Goal: Task Accomplishment & Management: Manage account settings

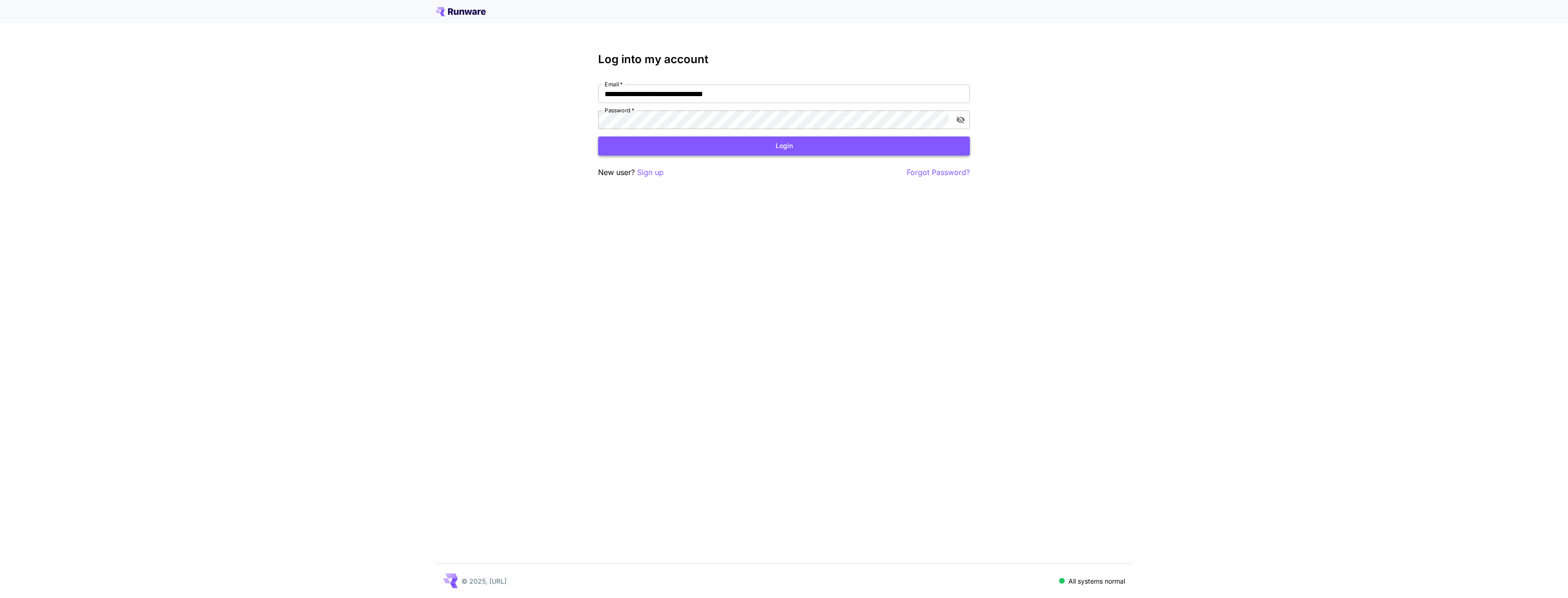
click at [744, 146] on button "Login" at bounding box center [784, 145] width 372 height 19
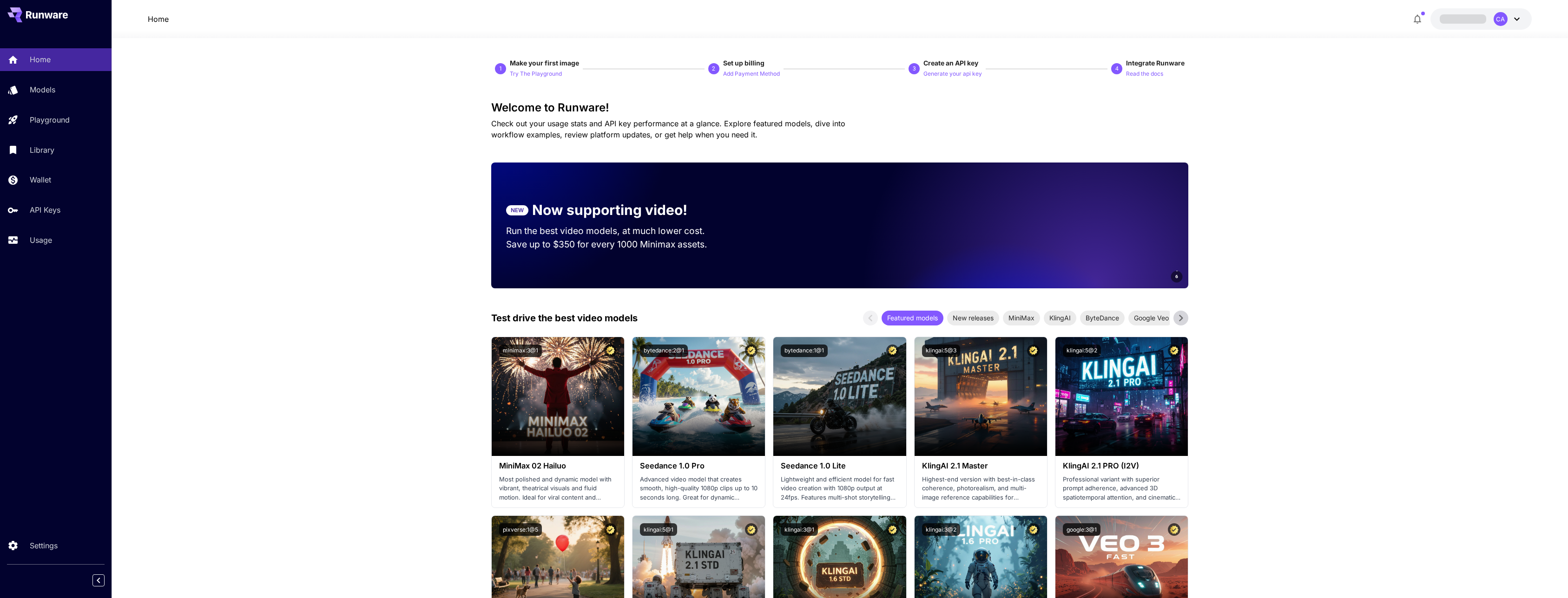
click at [1517, 16] on icon at bounding box center [1517, 19] width 11 height 11
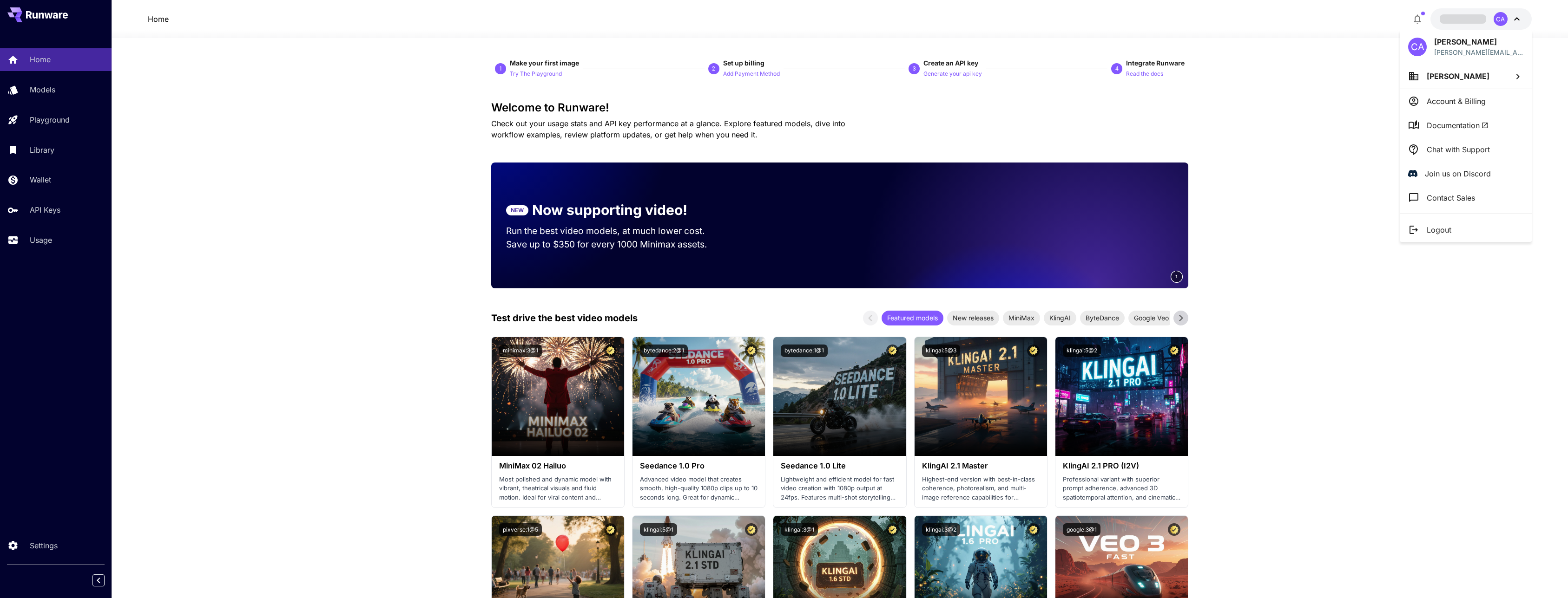
click at [1458, 76] on span "[PERSON_NAME]" at bounding box center [1458, 76] width 63 height 9
click at [1454, 104] on div at bounding box center [784, 299] width 1568 height 598
click at [1449, 102] on p "Account & Billing" at bounding box center [1456, 101] width 59 height 11
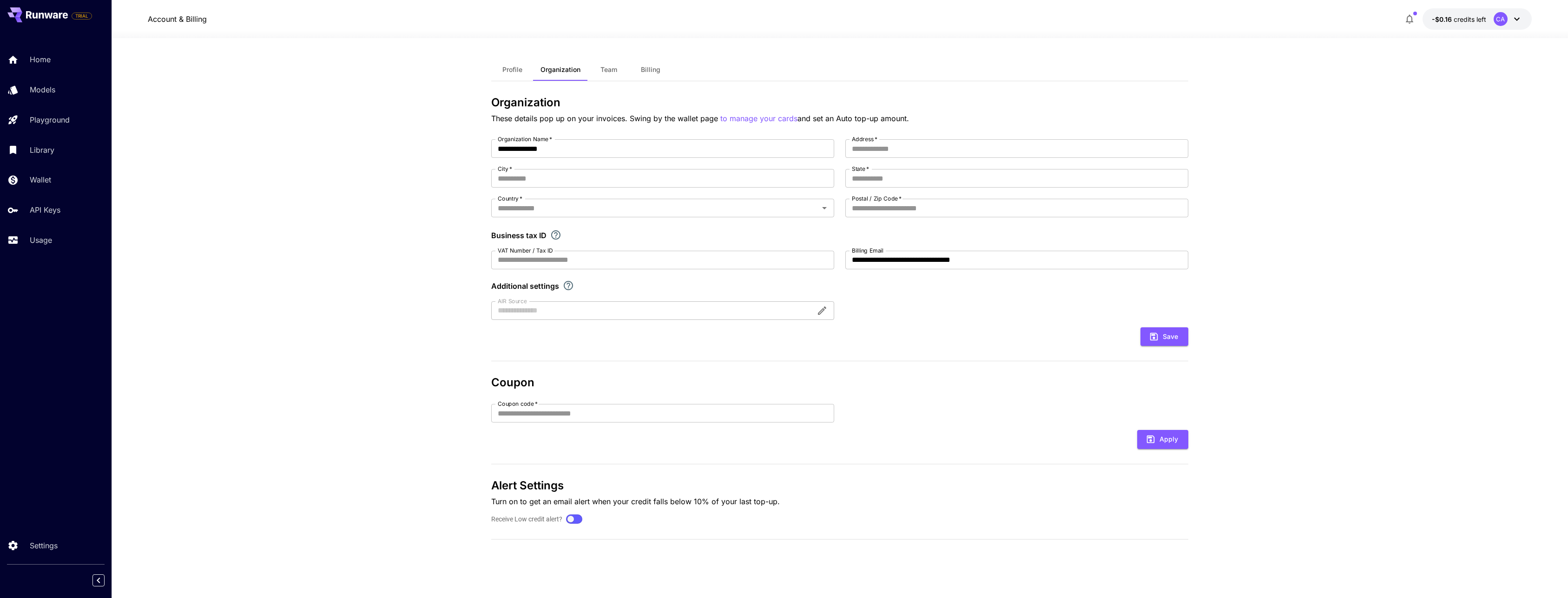
click at [494, 72] on button "Profile" at bounding box center [512, 69] width 42 height 23
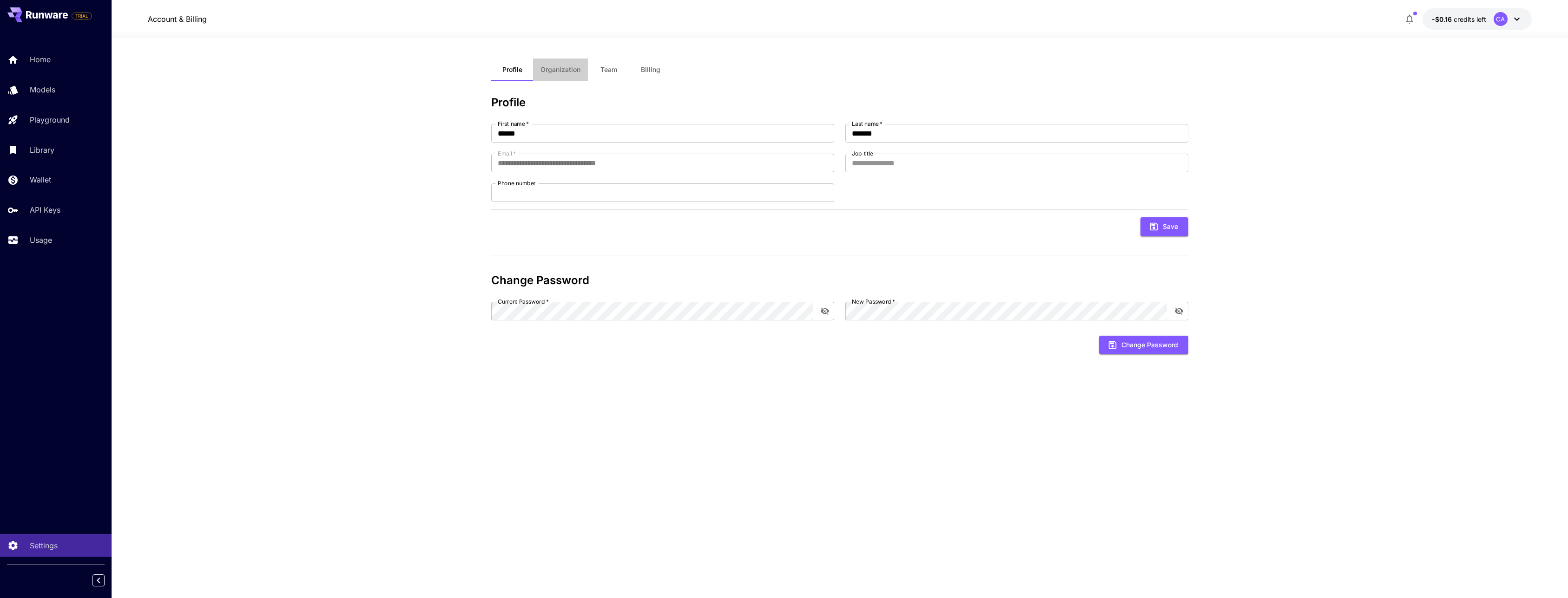
click at [551, 71] on span "Organization" at bounding box center [561, 70] width 40 height 9
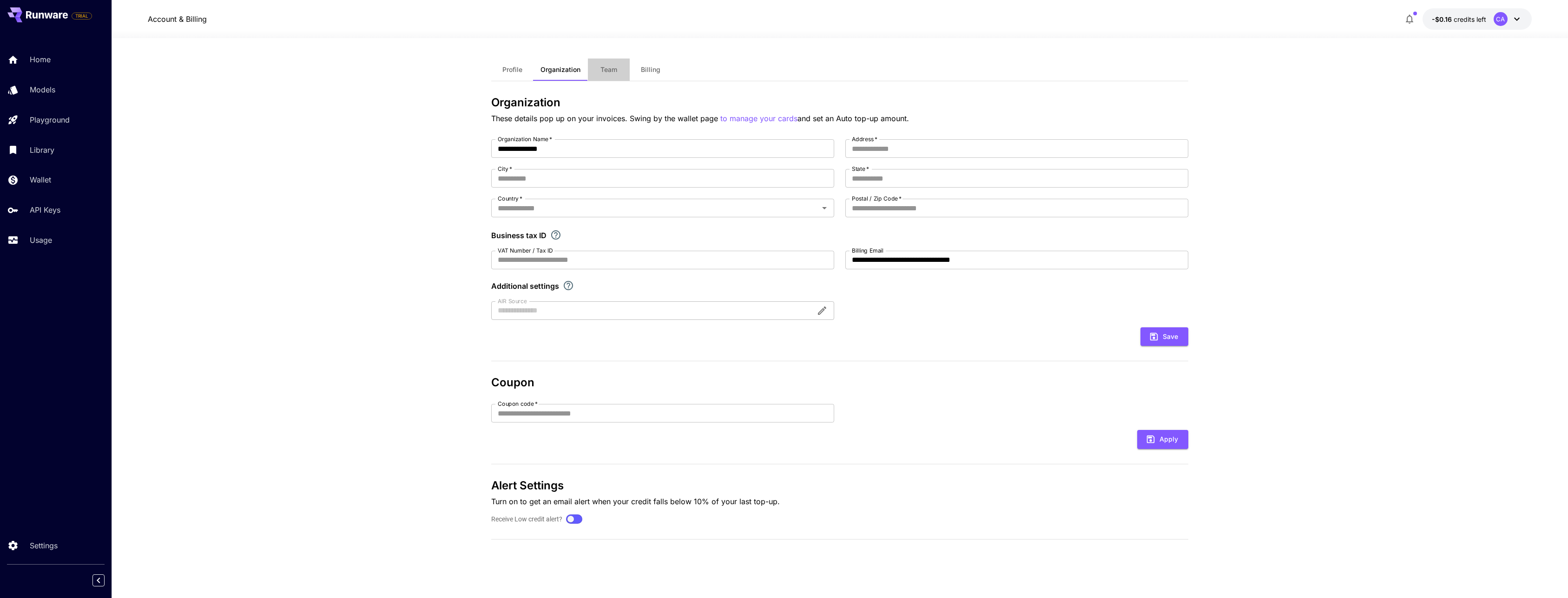
click at [609, 70] on span "Team" at bounding box center [608, 70] width 16 height 9
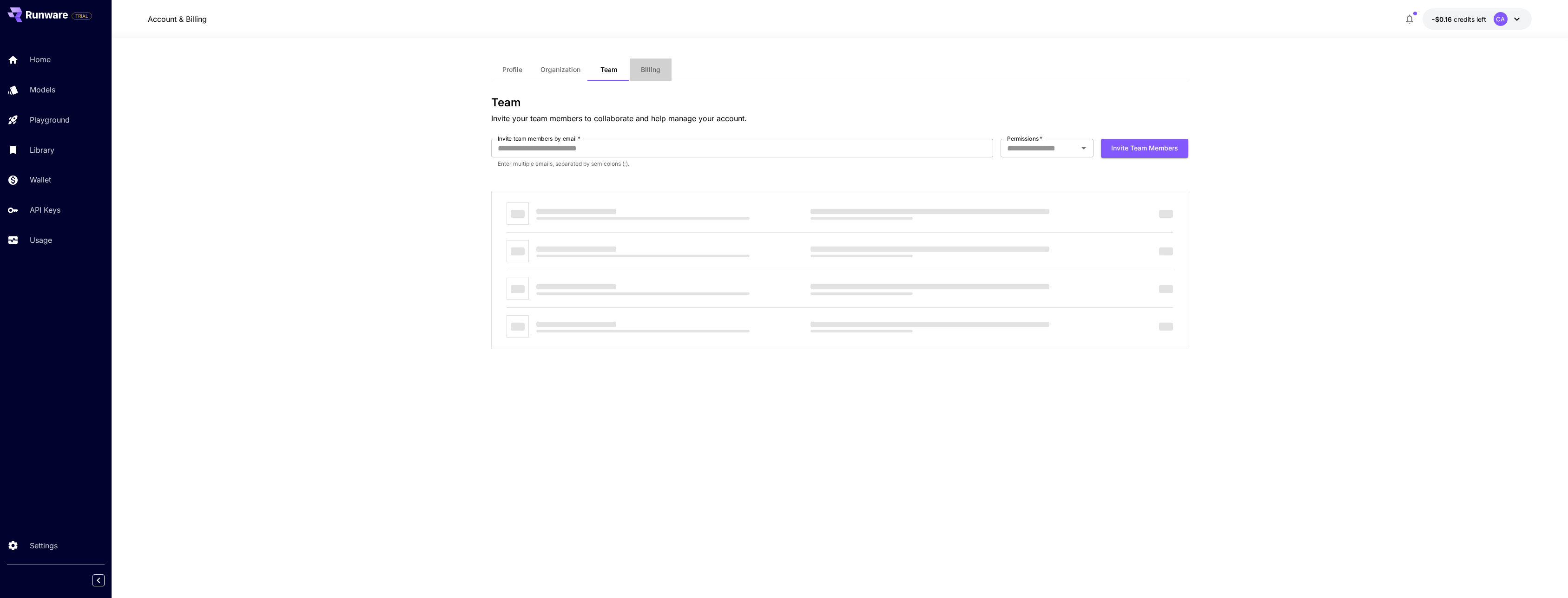
click at [649, 70] on span "Billing" at bounding box center [651, 70] width 19 height 9
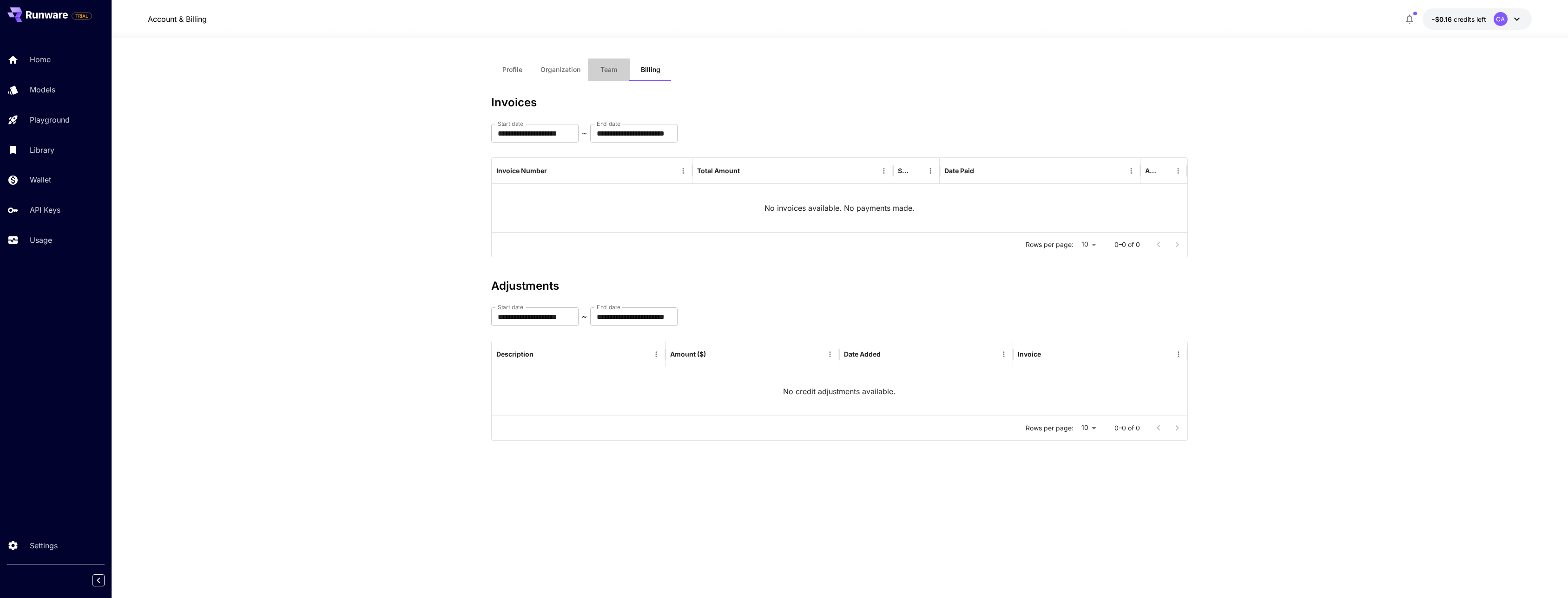
click at [618, 72] on button "Team" at bounding box center [609, 69] width 42 height 23
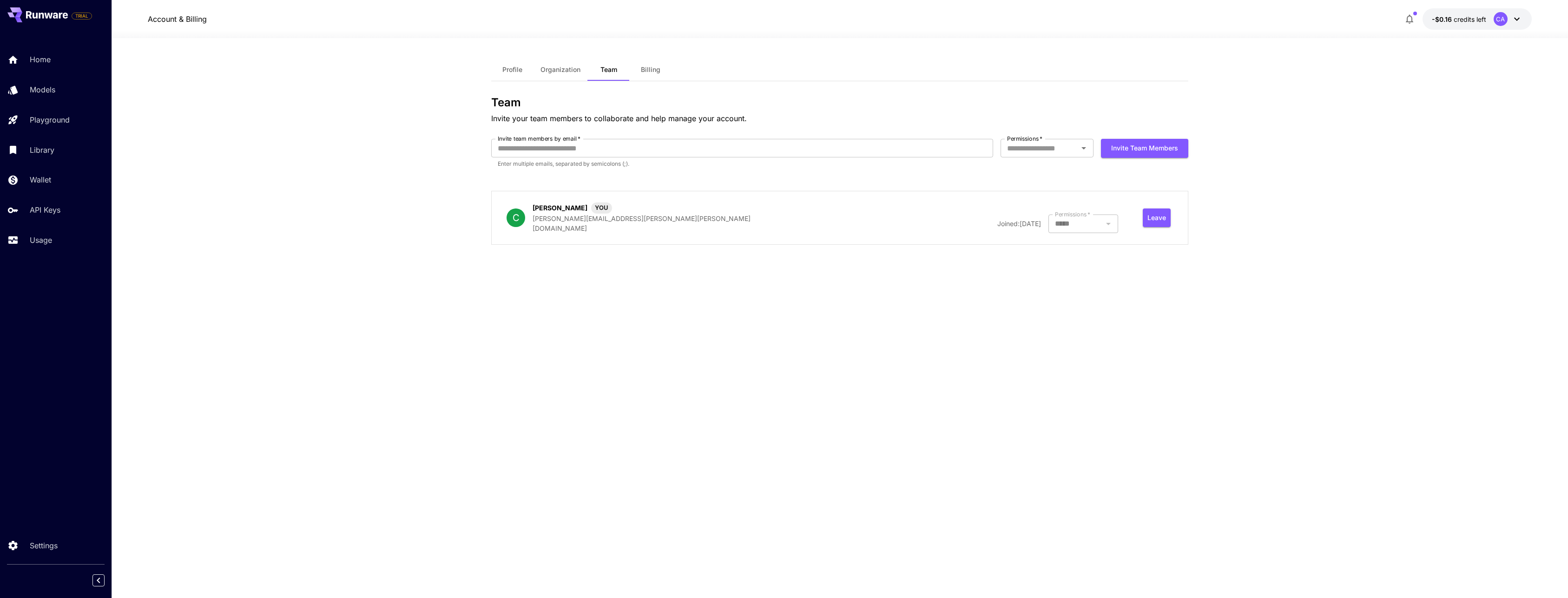
type input "**********"
click at [545, 72] on span "Organization" at bounding box center [561, 70] width 40 height 9
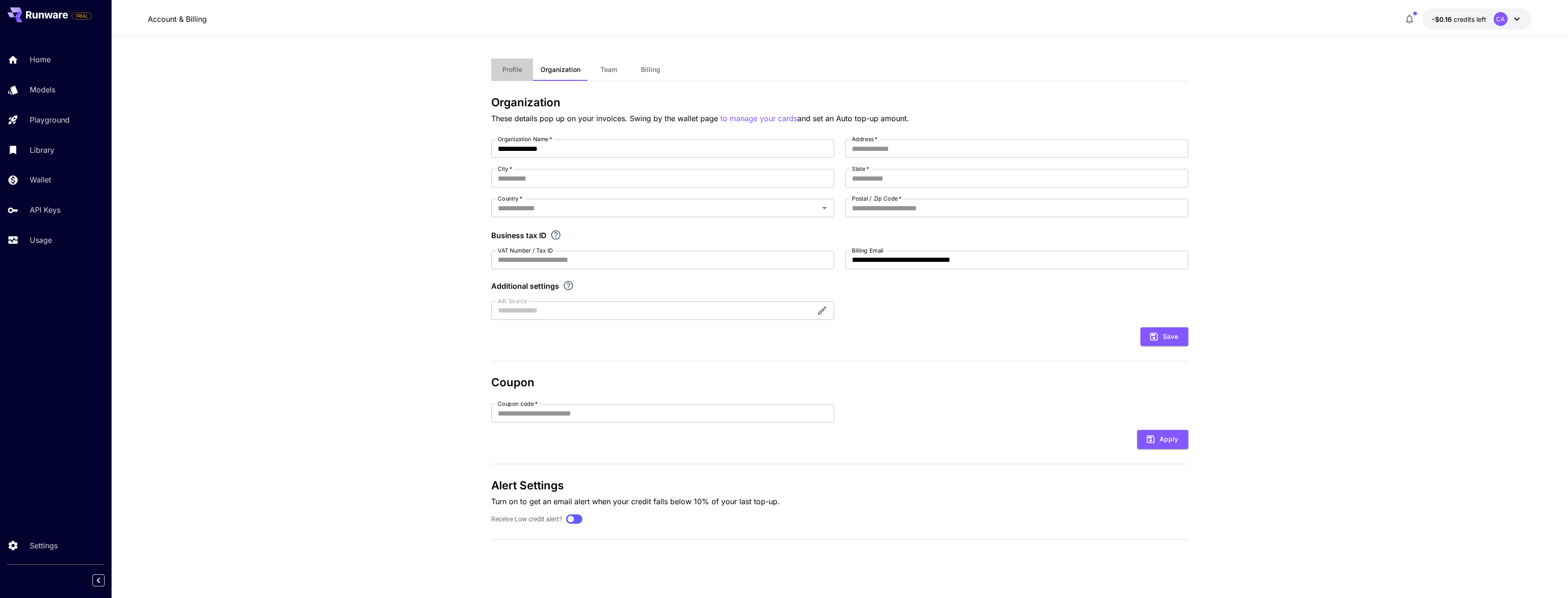
click at [515, 75] on button "Profile" at bounding box center [512, 69] width 42 height 23
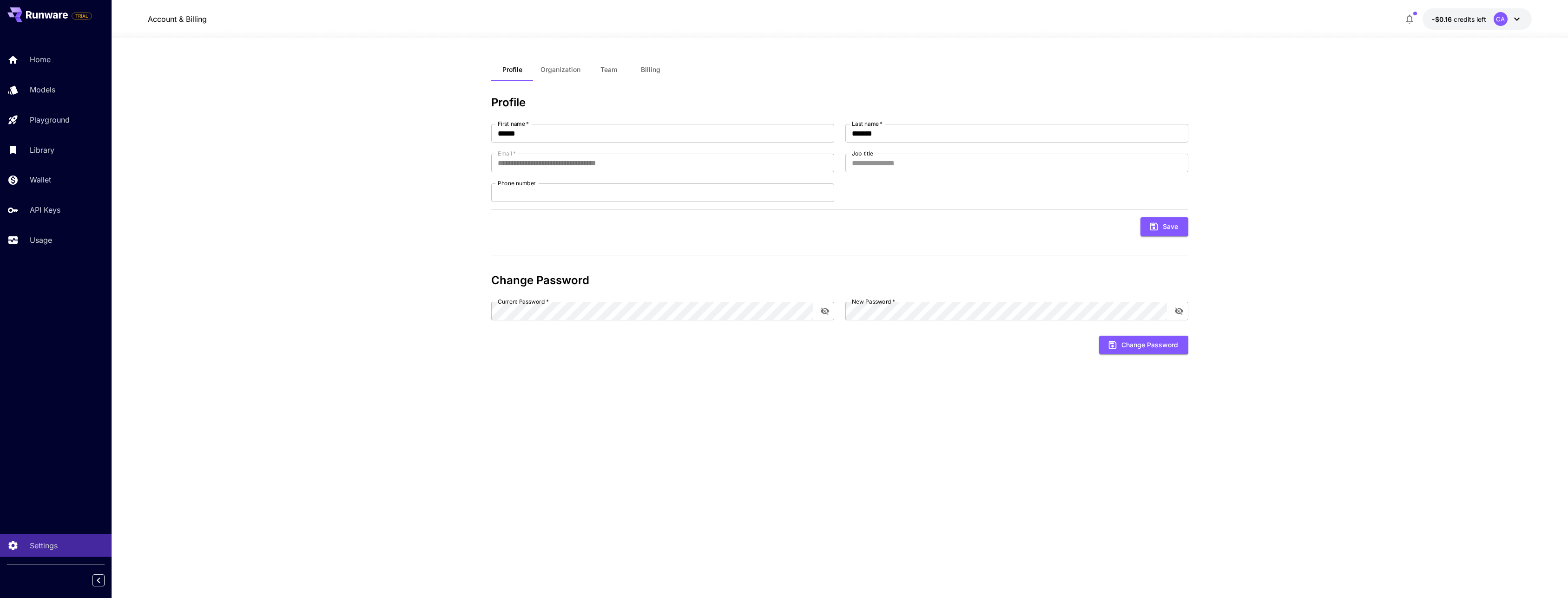
click at [245, 252] on section "**********" at bounding box center [839, 318] width 1457 height 560
click at [60, 57] on div "Home" at bounding box center [68, 60] width 72 height 11
